Goal: Task Accomplishment & Management: Use online tool/utility

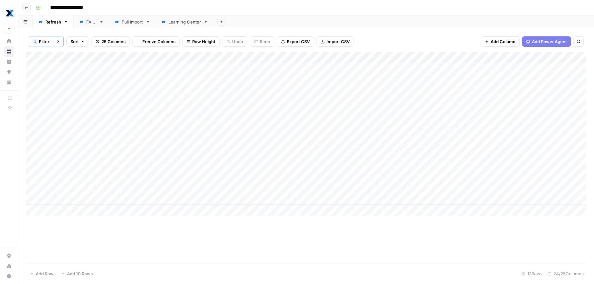
click at [365, 103] on div "Add Column" at bounding box center [306, 134] width 560 height 164
click at [314, 100] on div "Add Column" at bounding box center [306, 134] width 560 height 164
